Goal: Task Accomplishment & Management: Manage account settings

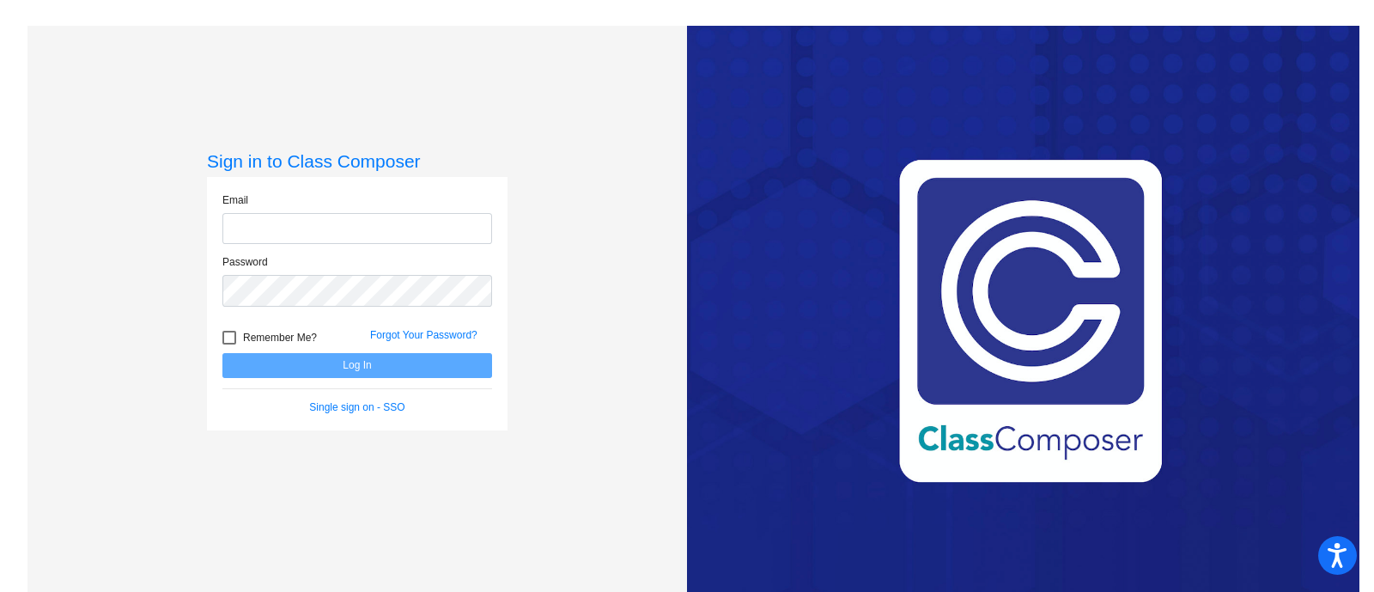
type input "[PERSON_NAME][EMAIL_ADDRESS][PERSON_NAME][DOMAIN_NAME]"
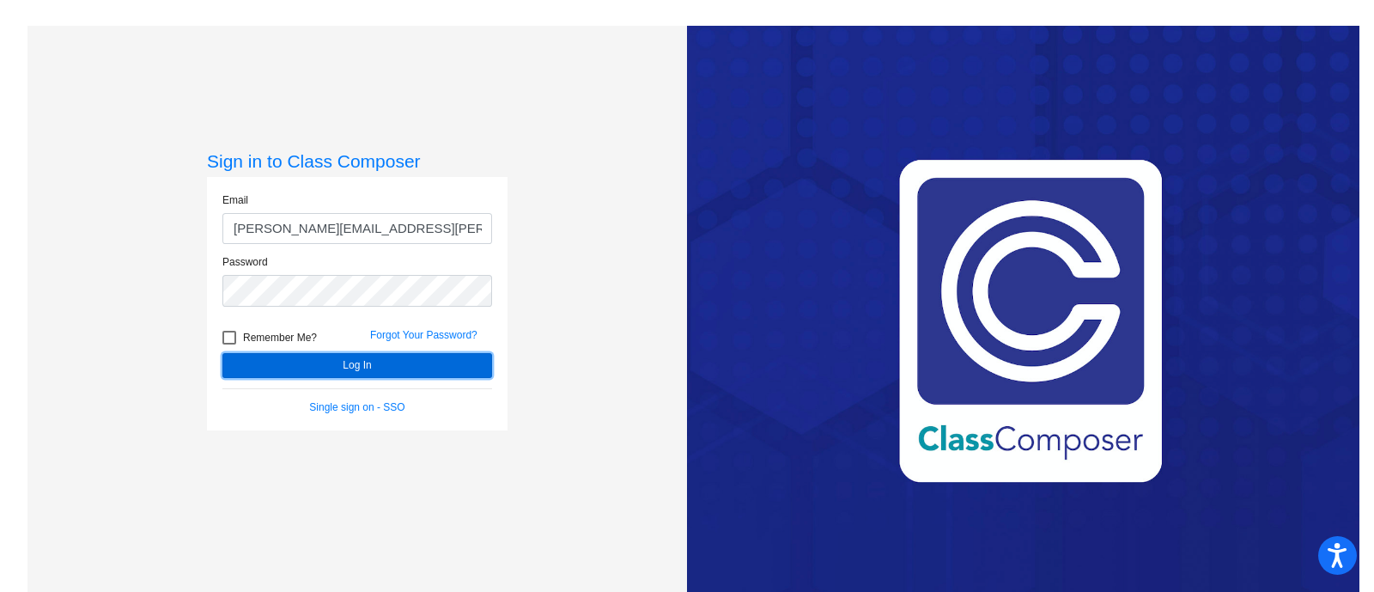
click at [356, 368] on button "Log In" at bounding box center [357, 365] width 270 height 25
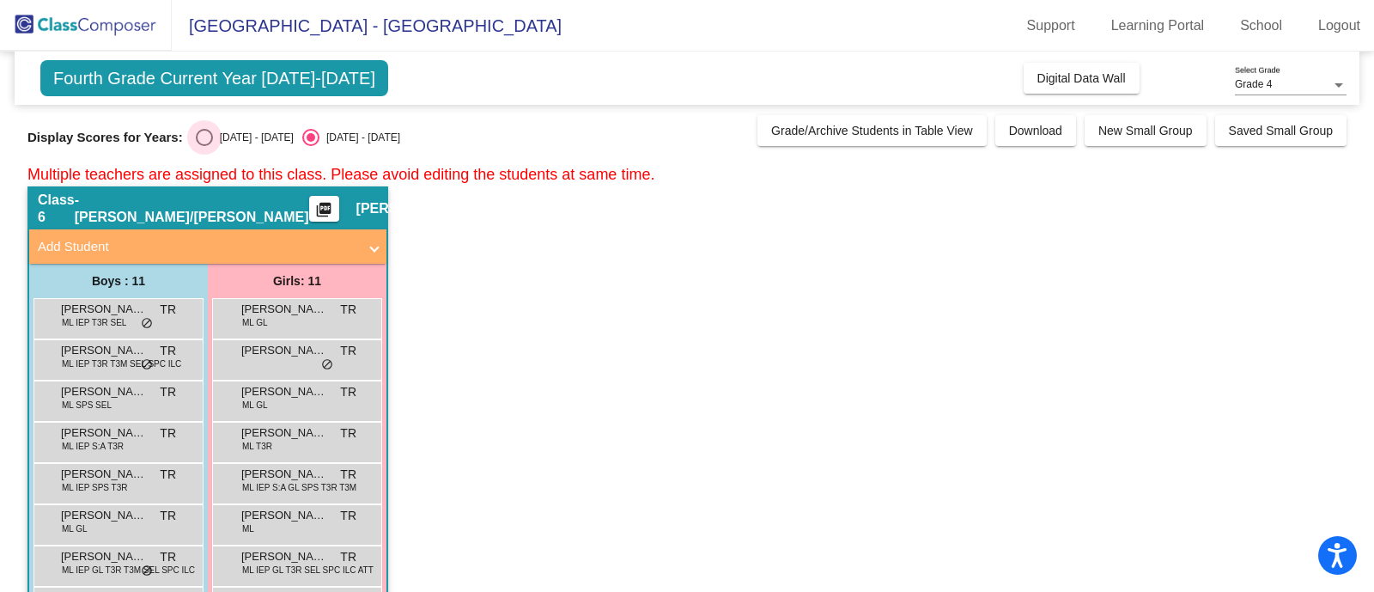
click at [200, 140] on div "Select an option" at bounding box center [204, 137] width 17 height 17
click at [204, 146] on input "[DATE] - [DATE]" at bounding box center [204, 146] width 1 height 1
radio input "true"
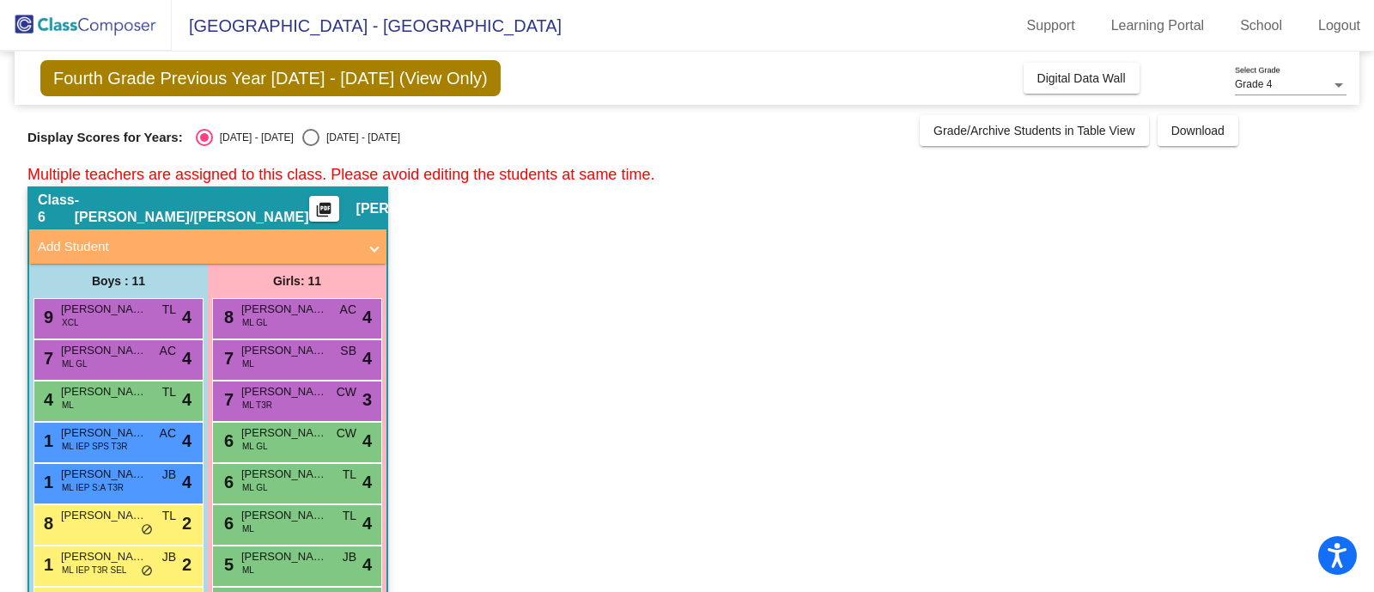
scroll to position [185, 0]
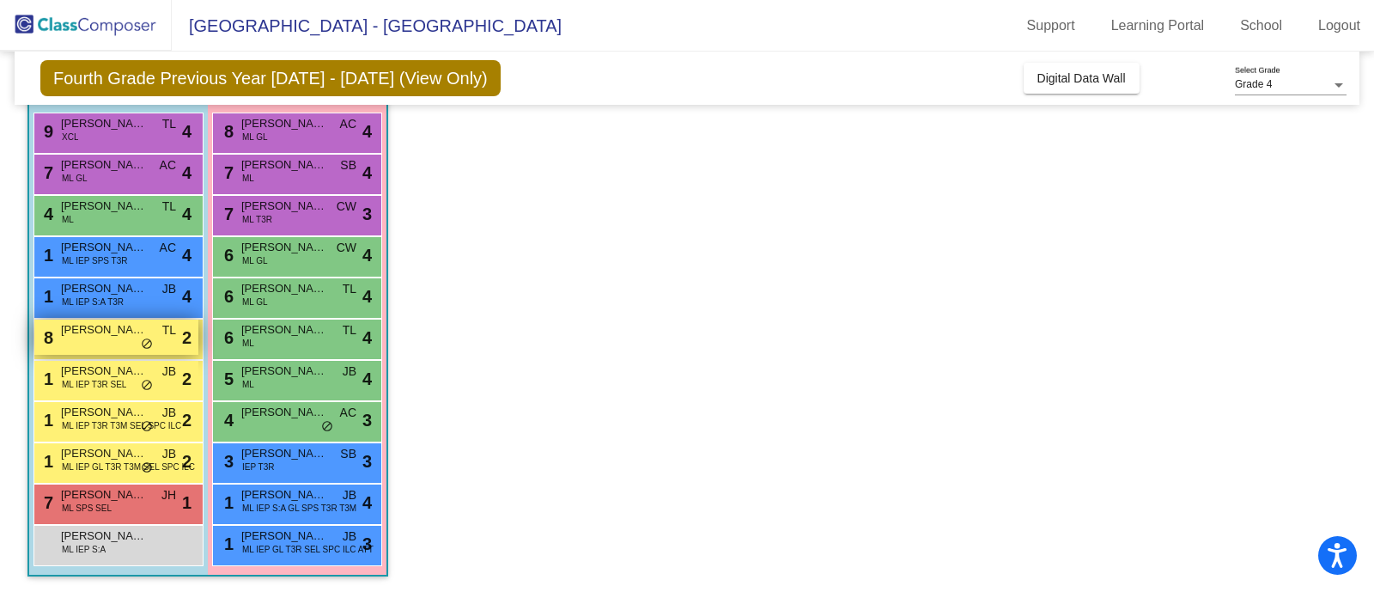
click at [104, 331] on span "[PERSON_NAME]" at bounding box center [104, 329] width 86 height 17
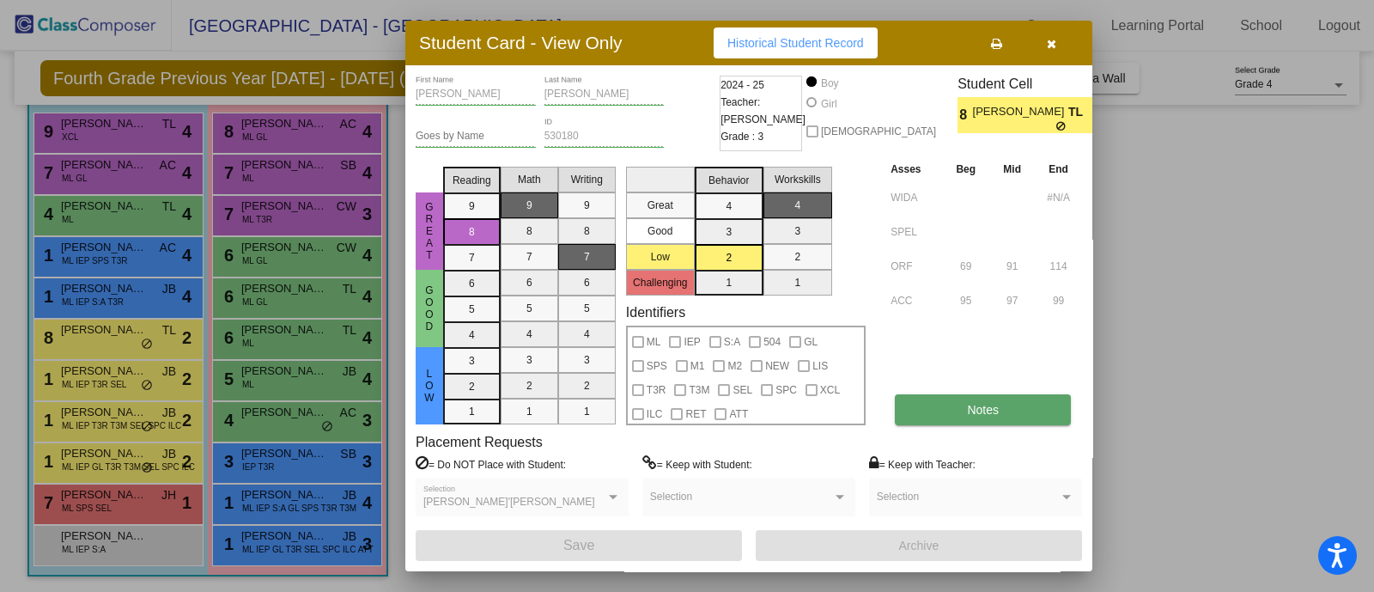
click at [1006, 398] on button "Notes" at bounding box center [983, 409] width 176 height 31
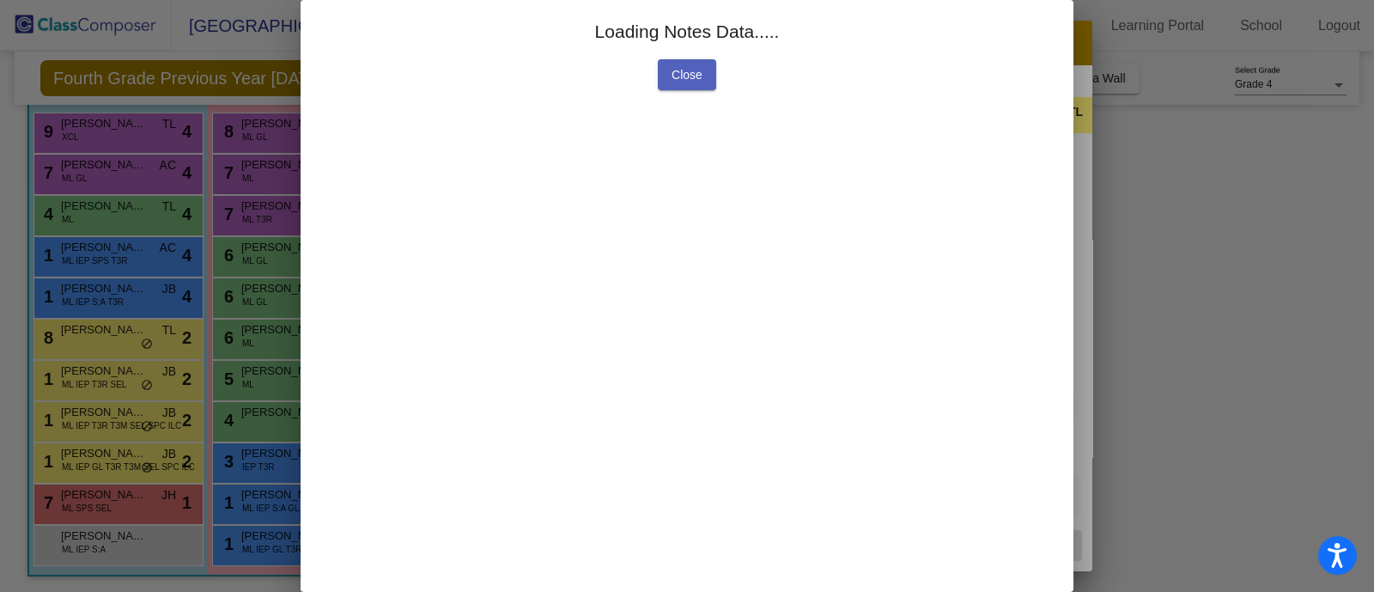
click at [683, 72] on span "Close" at bounding box center [686, 75] width 31 height 14
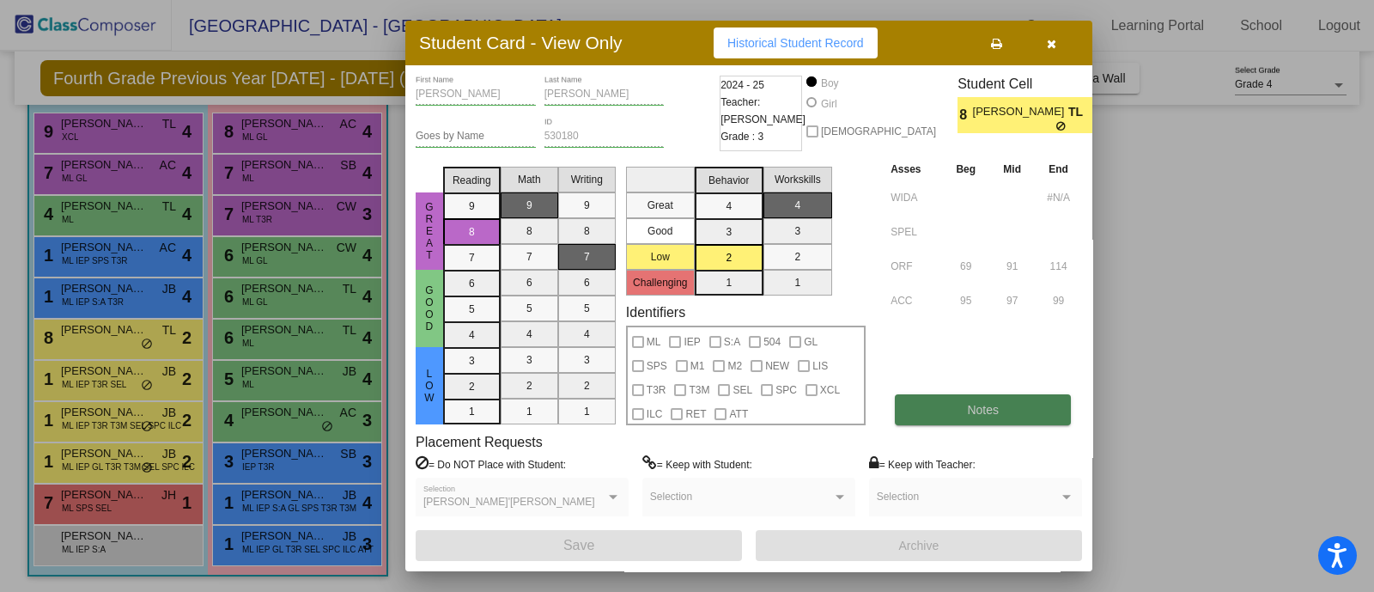
click at [1031, 405] on button "Notes" at bounding box center [983, 409] width 176 height 31
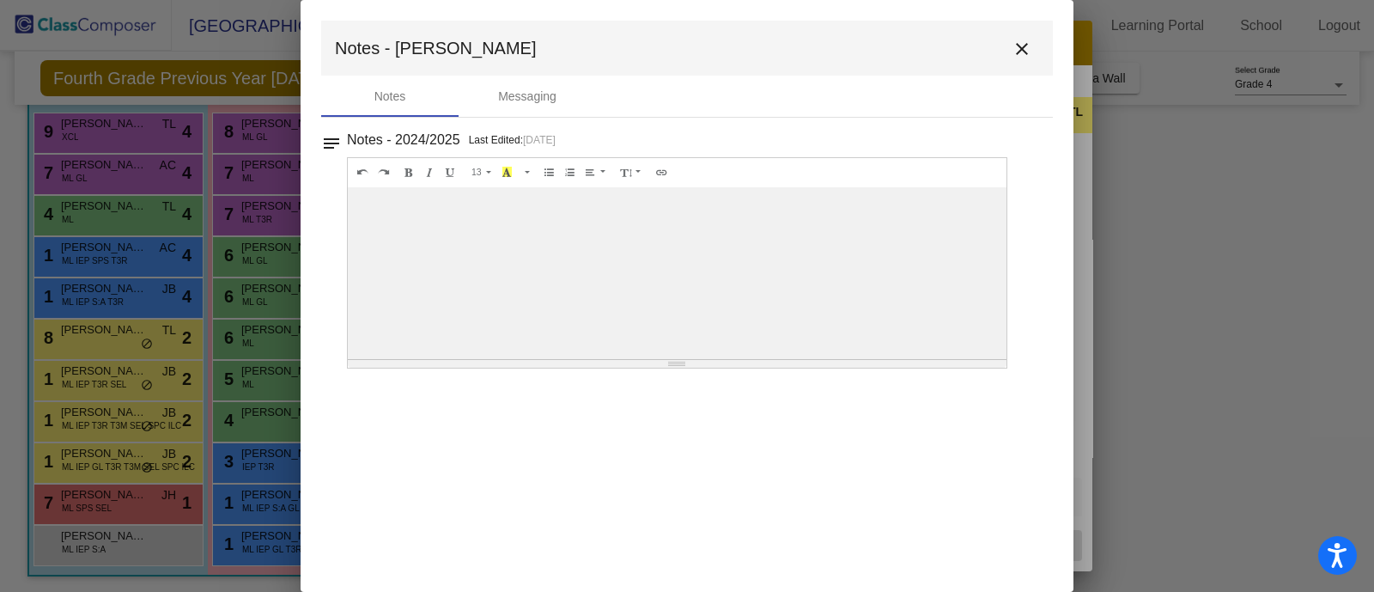
click at [460, 242] on div at bounding box center [677, 273] width 659 height 172
click at [1022, 53] on mat-icon "close" at bounding box center [1022, 49] width 21 height 21
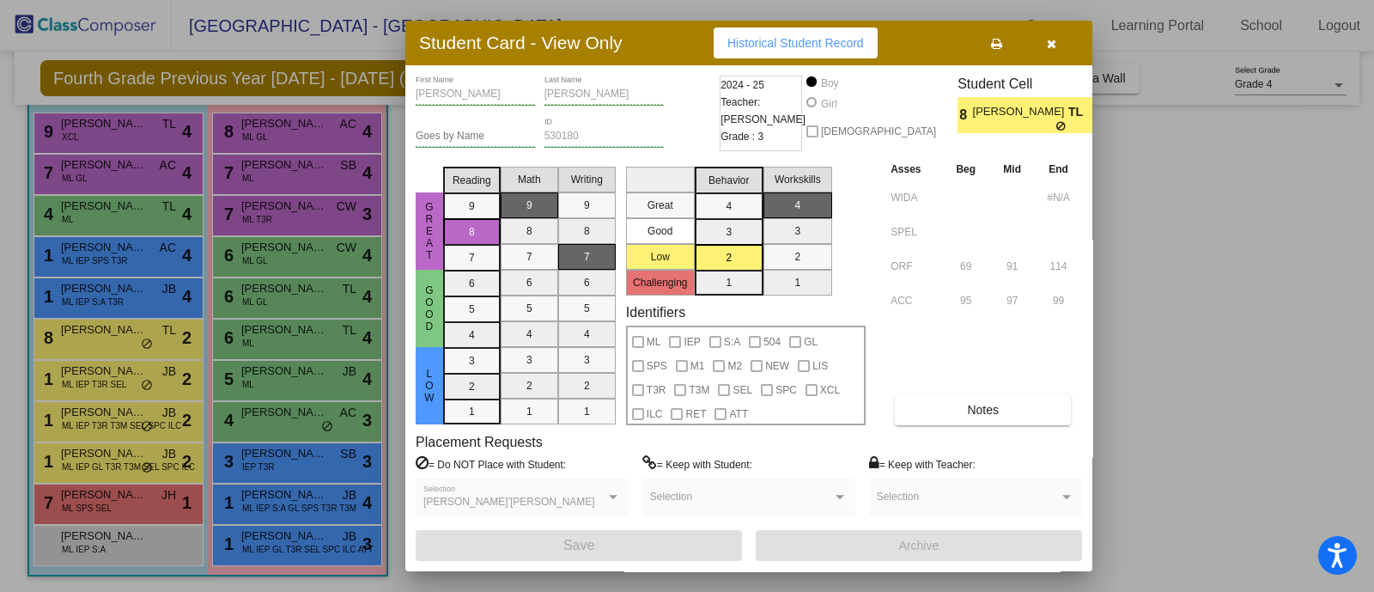
click at [1056, 129] on icon at bounding box center [1061, 126] width 11 height 10
click at [1053, 41] on icon "button" at bounding box center [1051, 44] width 9 height 12
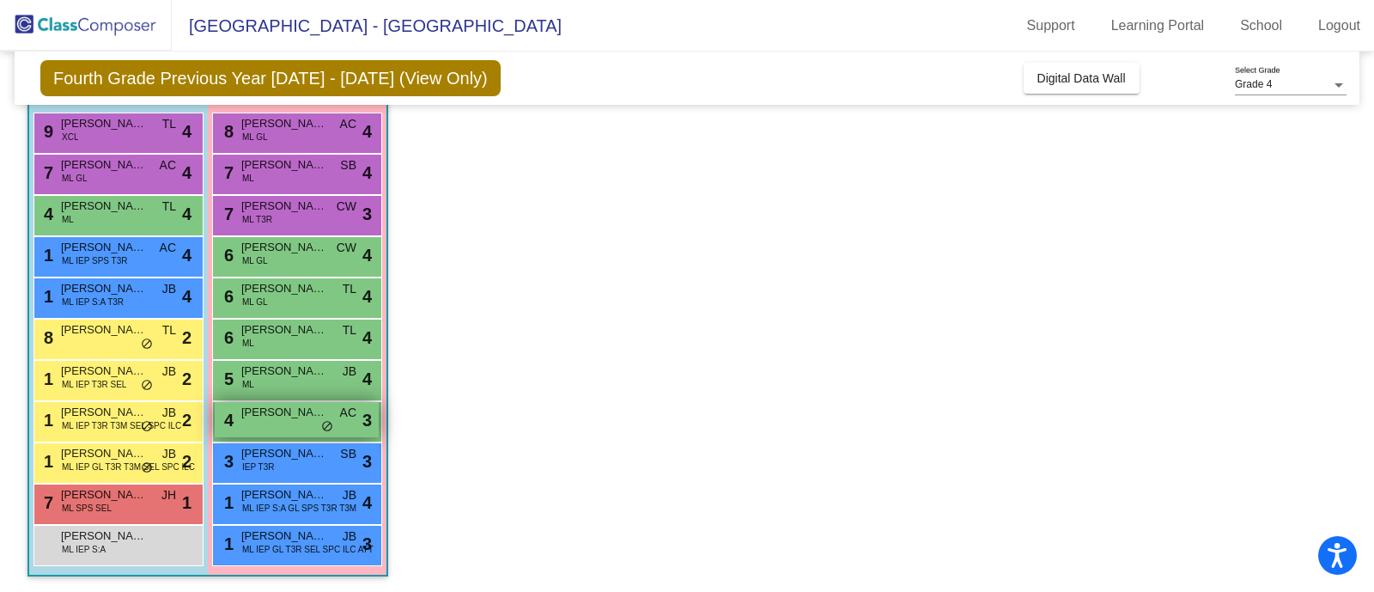
click at [301, 410] on span "[PERSON_NAME]" at bounding box center [284, 412] width 86 height 17
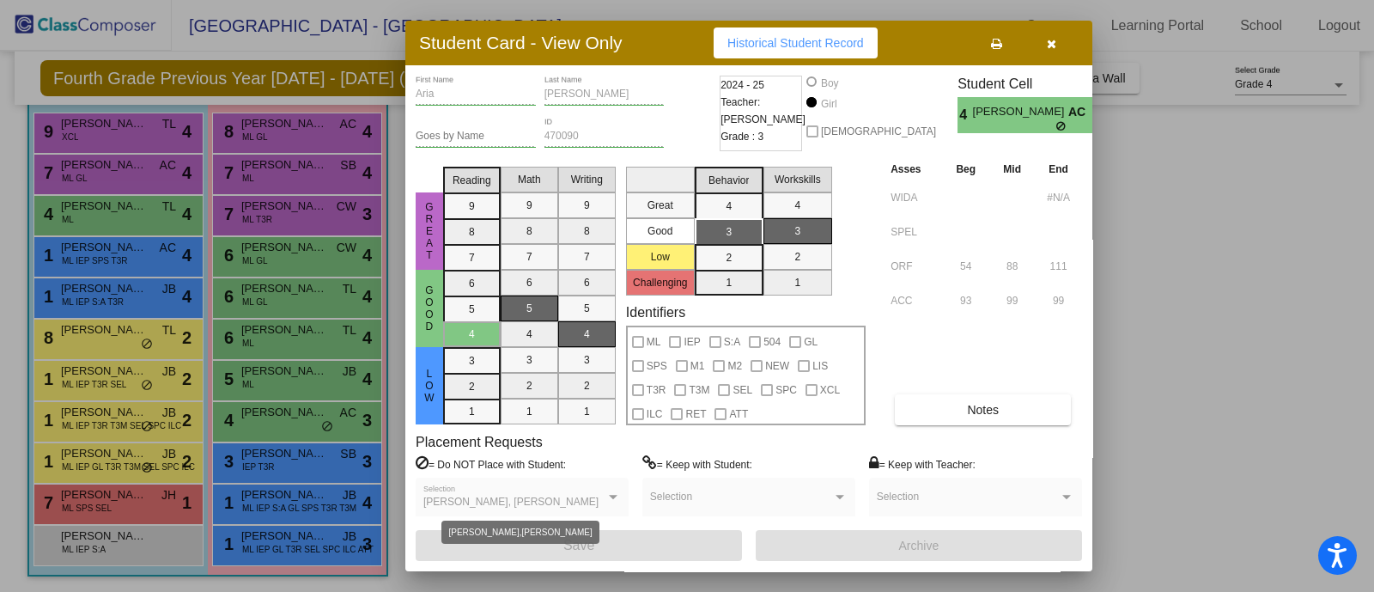
click at [611, 495] on div at bounding box center [613, 497] width 9 height 4
click at [129, 381] on div at bounding box center [687, 296] width 1374 height 592
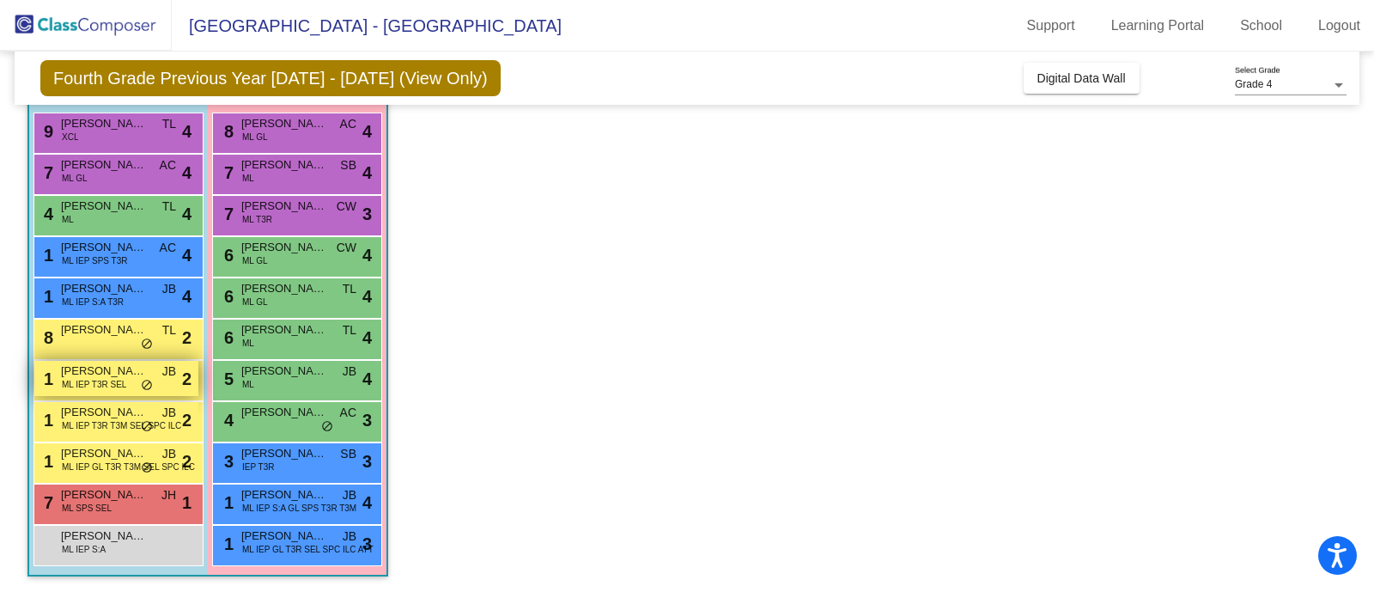
click at [116, 380] on span "ML IEP T3R SEL" at bounding box center [94, 384] width 64 height 13
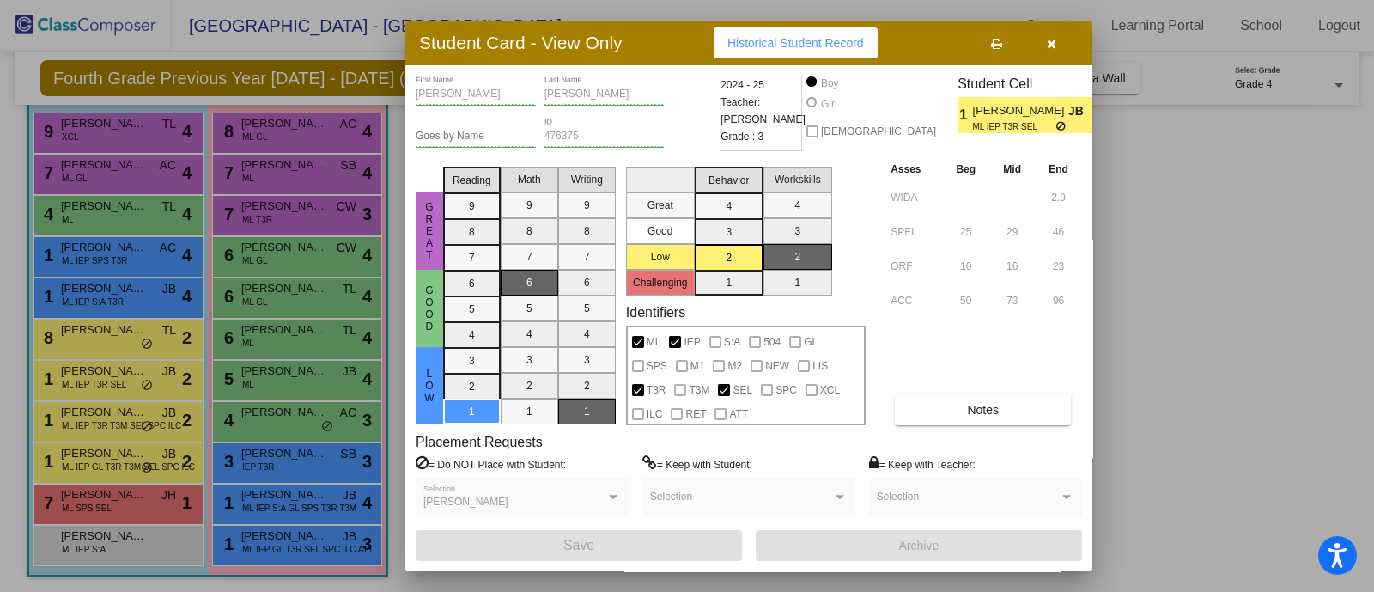
click at [132, 415] on div at bounding box center [687, 296] width 1374 height 592
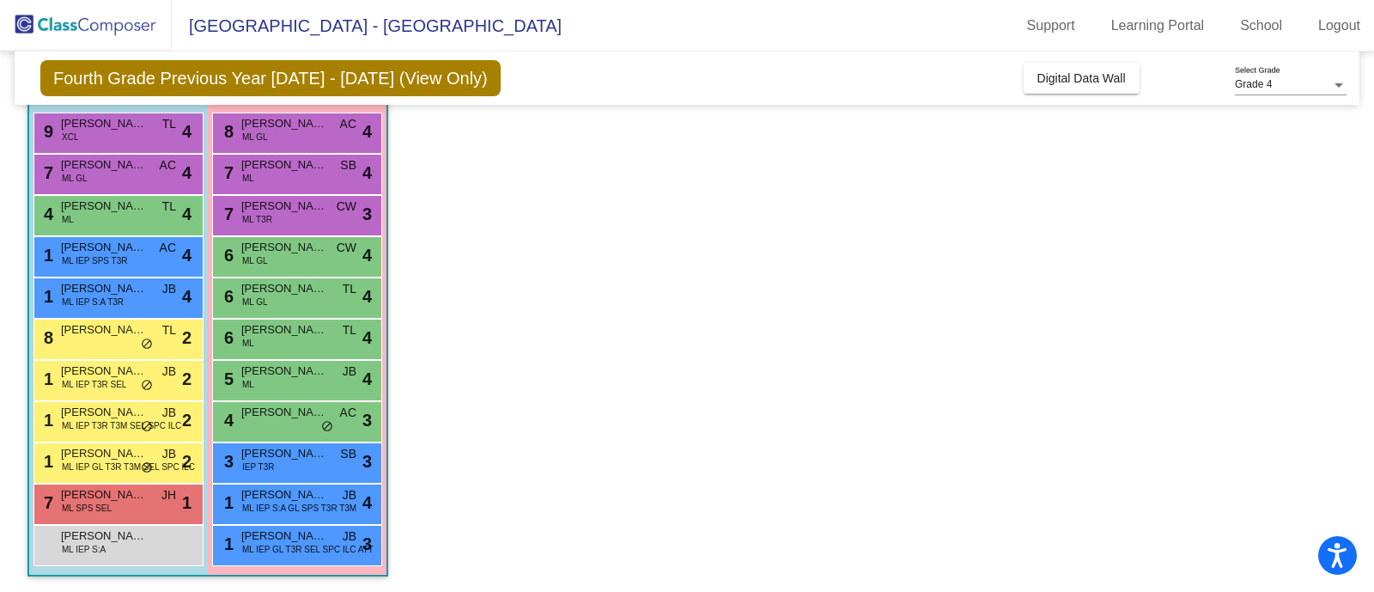
click at [459, 313] on app-classroom "Class 6 - [PERSON_NAME]/[PERSON_NAME] picture_as_pdf [PERSON_NAME] Add Student …" at bounding box center [686, 297] width 1319 height 592
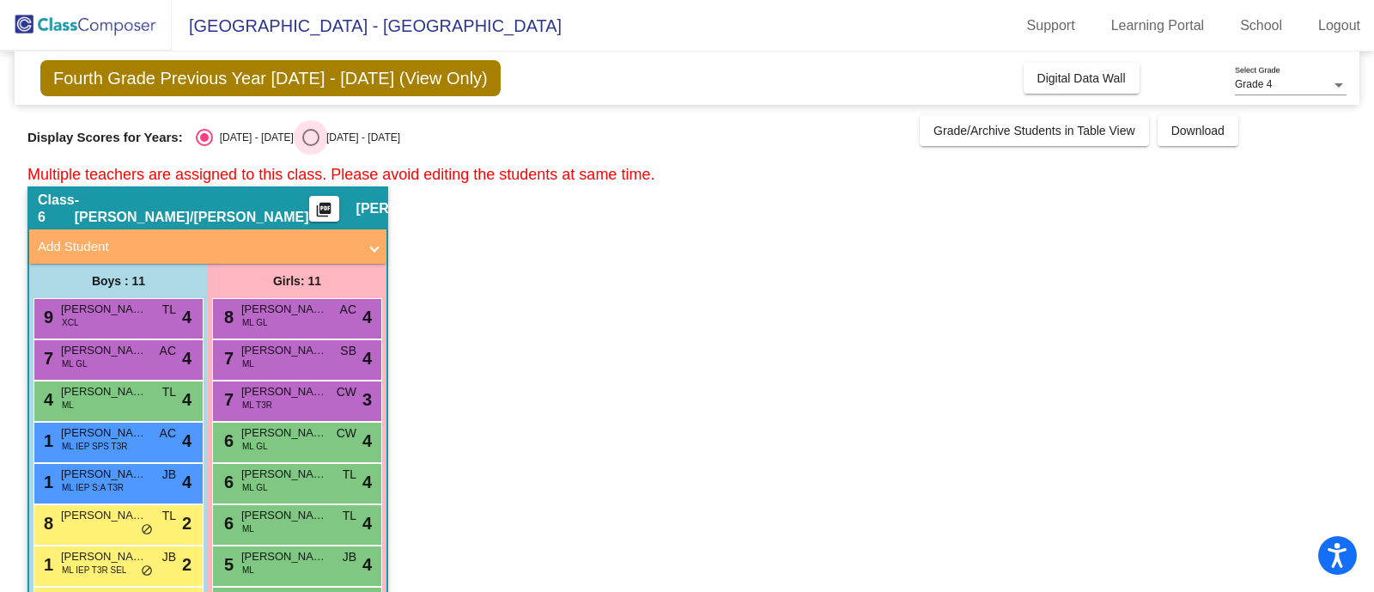
click at [302, 135] on div "Select an option" at bounding box center [310, 137] width 17 height 17
click at [310, 146] on input "[DATE] - [DATE]" at bounding box center [310, 146] width 1 height 1
radio input "true"
